Goal: Information Seeking & Learning: Learn about a topic

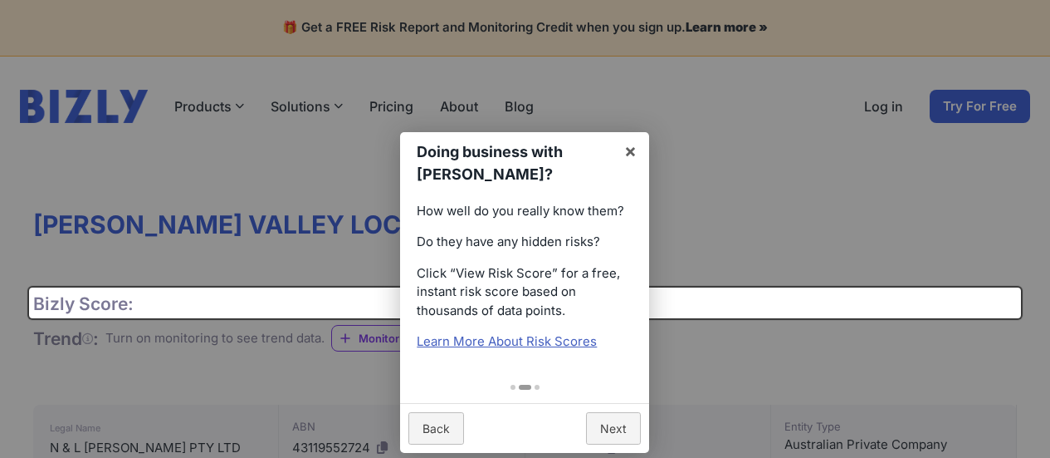
scroll to position [43, 0]
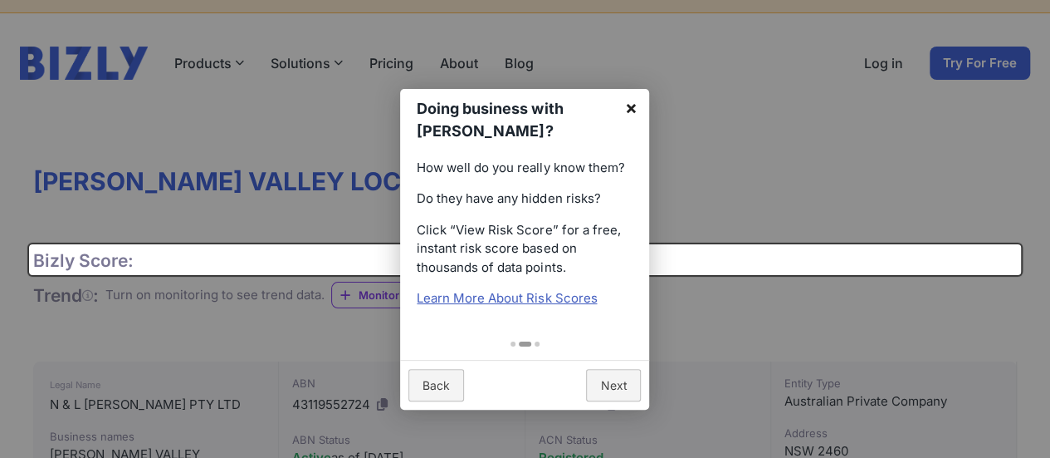
click at [629, 111] on link "×" at bounding box center [630, 107] width 37 height 37
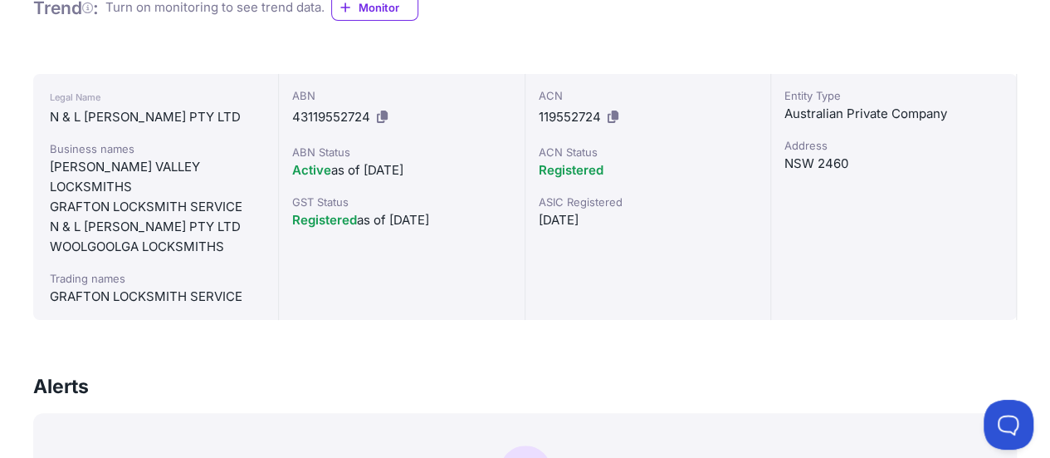
scroll to position [1838, 0]
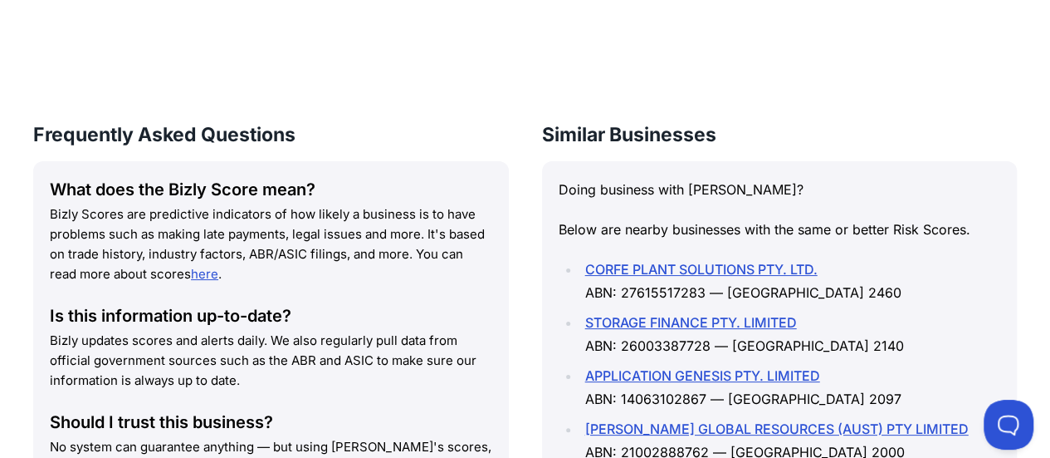
click at [629, 261] on link "CORFE PLANT SOLUTIONS PTY. LTD." at bounding box center [701, 269] width 232 height 17
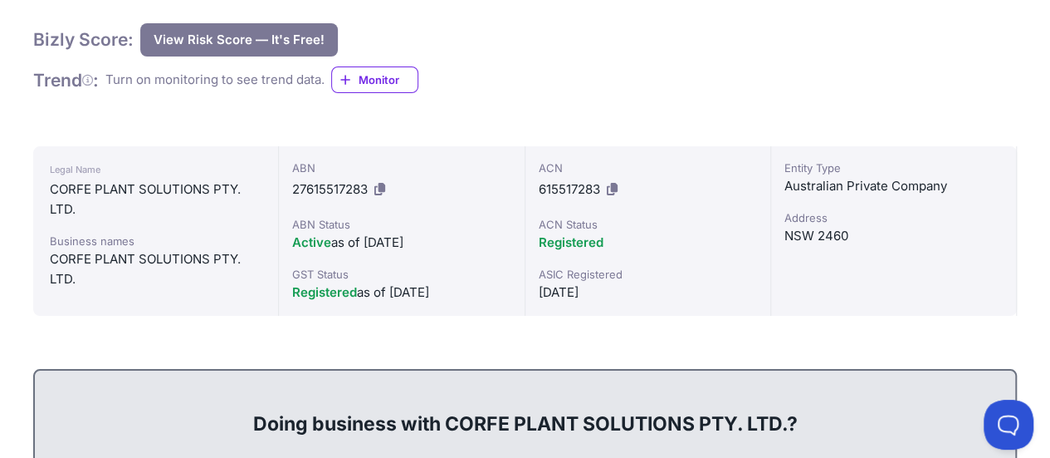
scroll to position [325, 0]
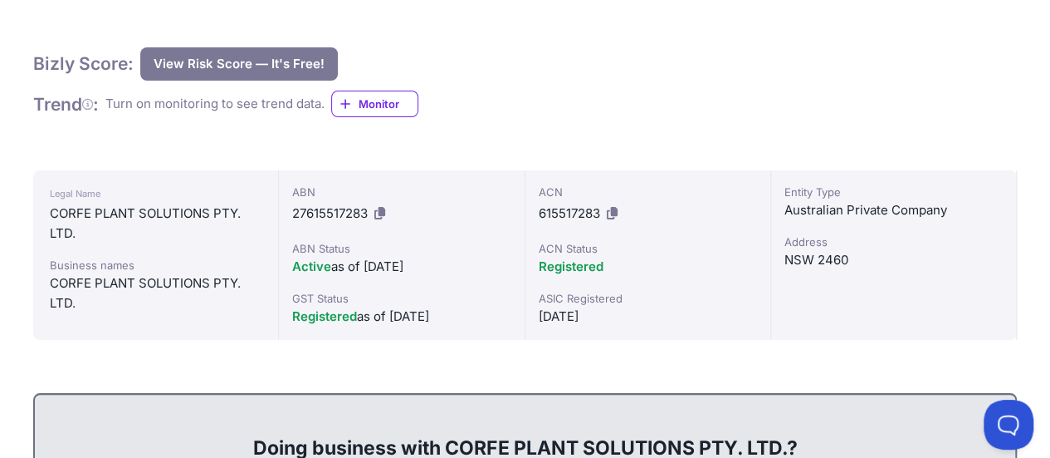
scroll to position [306, 0]
